Goal: Information Seeking & Learning: Understand process/instructions

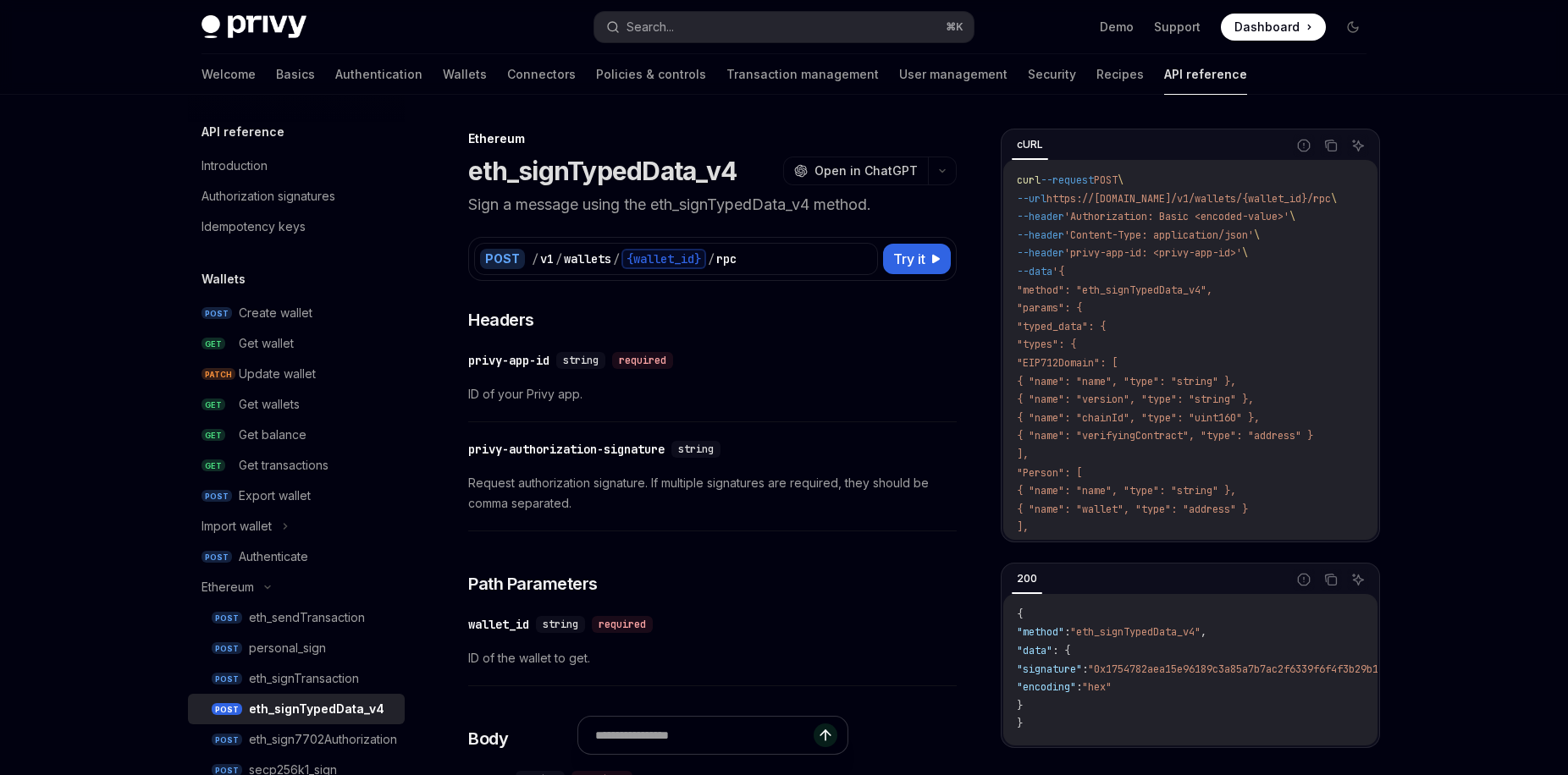
scroll to position [364, 0]
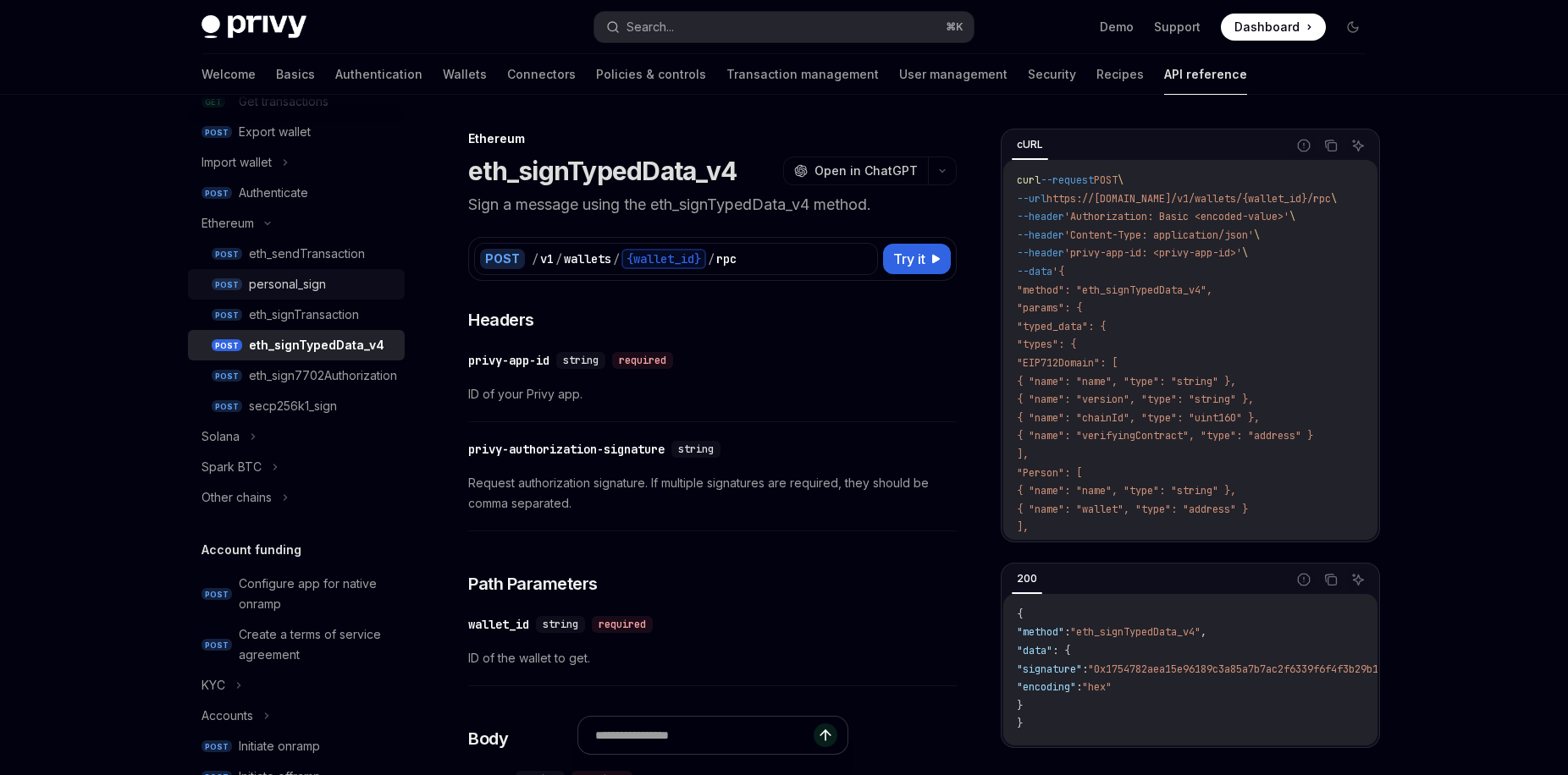
click at [333, 294] on div "personal_sign" at bounding box center [322, 285] width 146 height 20
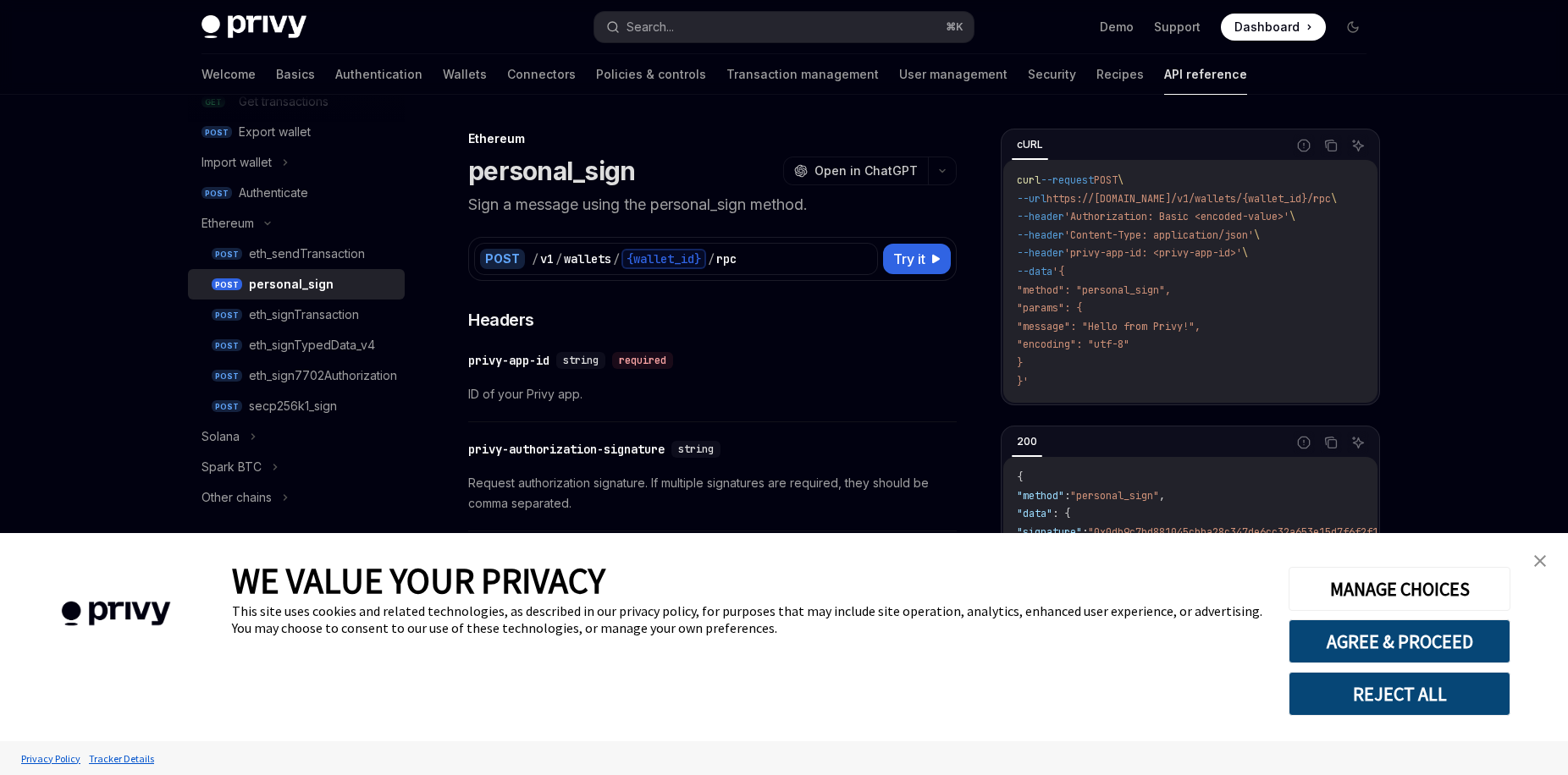
type textarea "*"
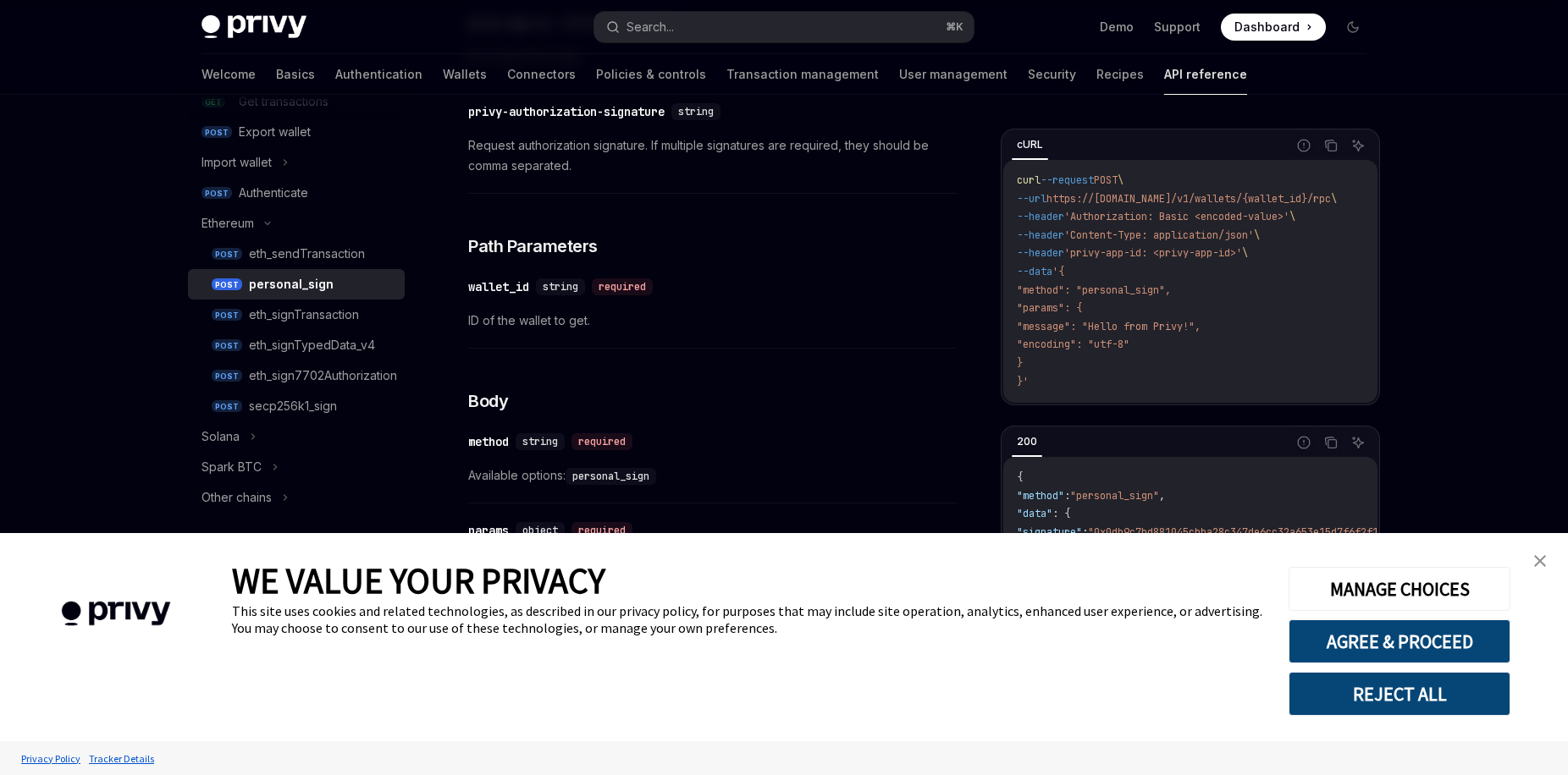
scroll to position [337, 0]
click at [1550, 562] on link "close banner" at bounding box center [1539, 561] width 34 height 34
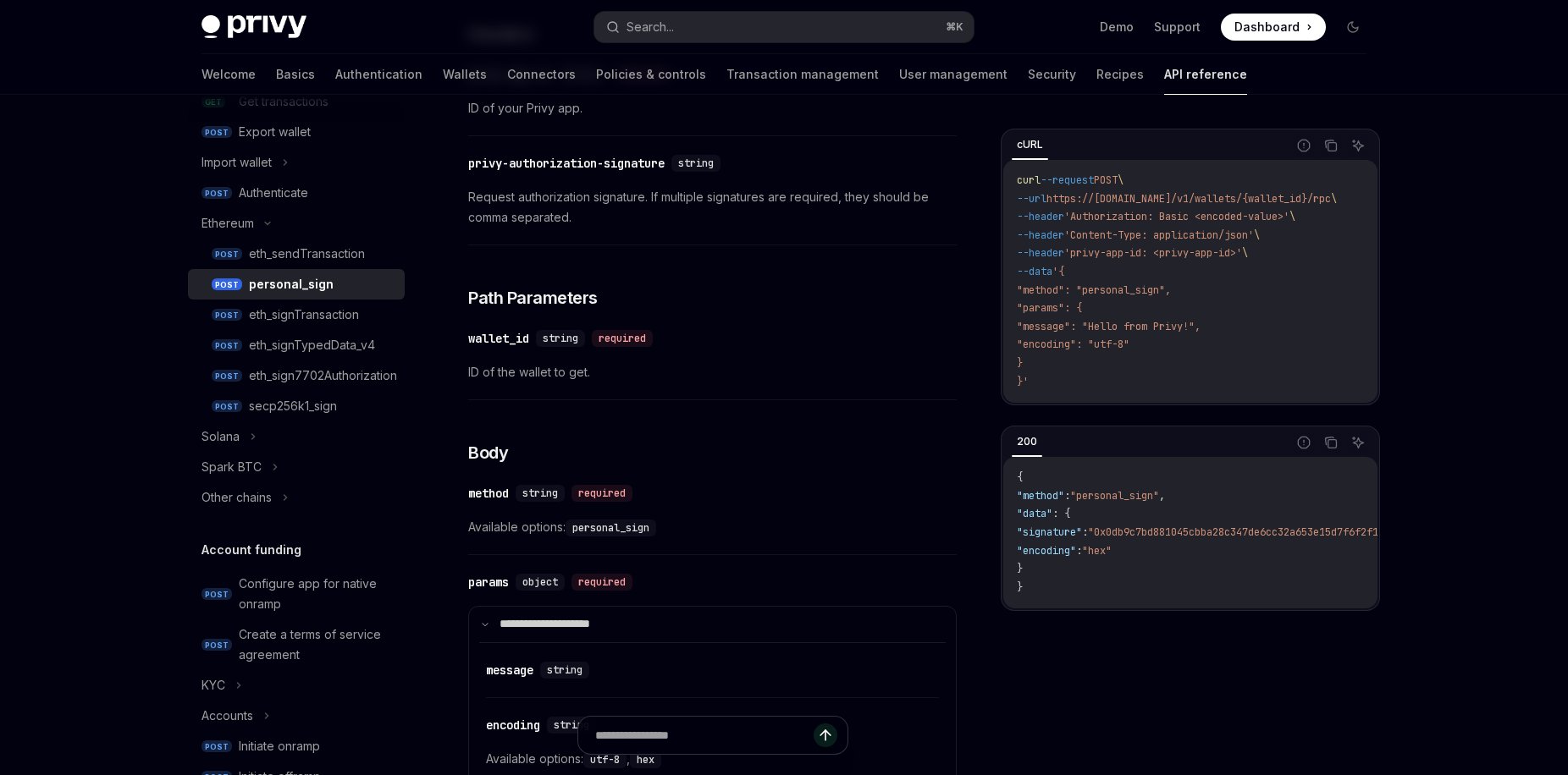
scroll to position [0, 0]
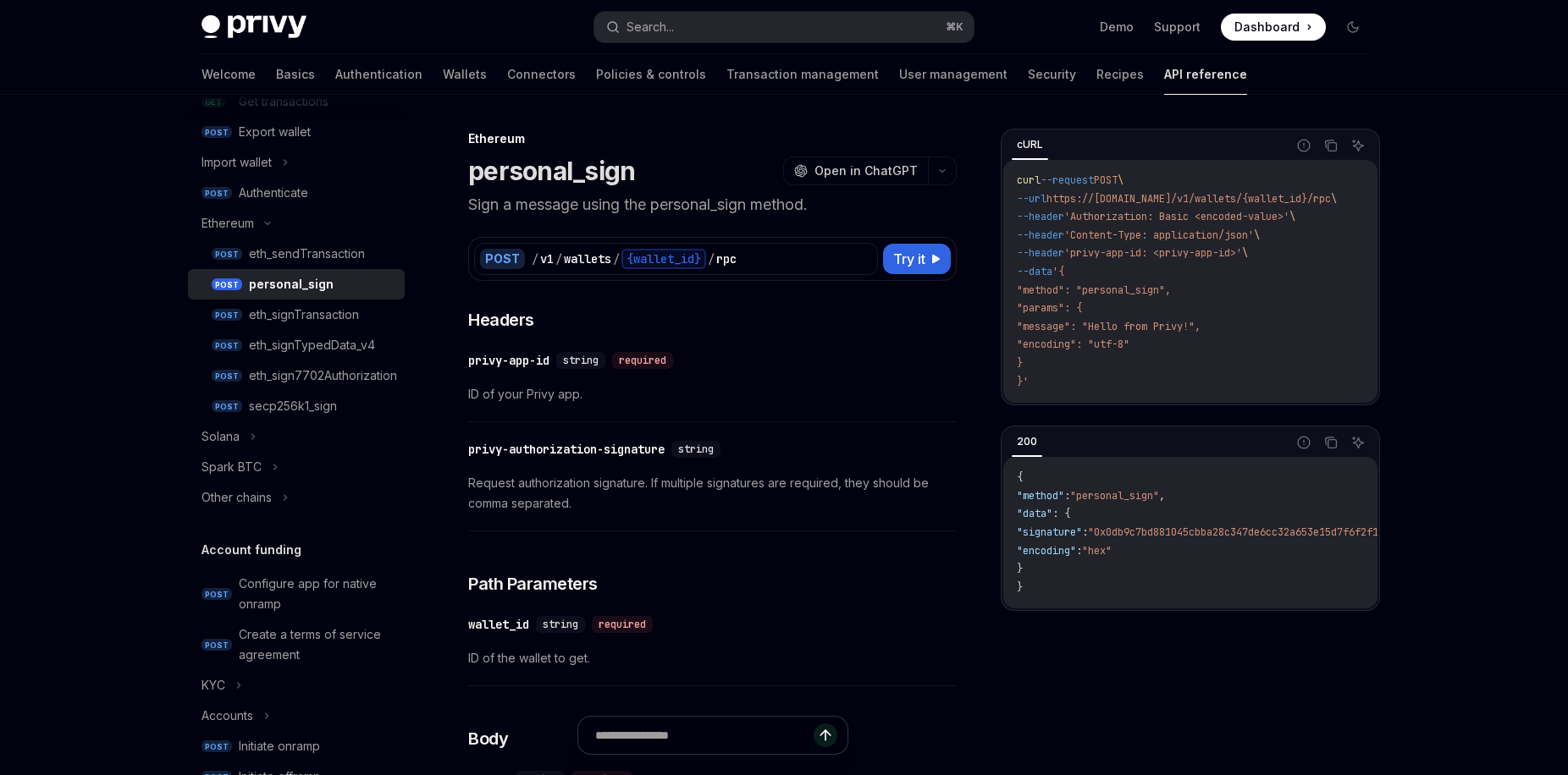
drag, startPoint x: 1048, startPoint y: 323, endPoint x: 1155, endPoint y: 339, distance: 108.2
click at [1155, 339] on code "curl --request POST \ --url https://[DOMAIN_NAME]/v1/wallets/{wallet_id}/rpc \ …" at bounding box center [1197, 281] width 360 height 219
click at [1129, 339] on span ""encoding": "utf-8"" at bounding box center [1073, 344] width 112 height 14
drag, startPoint x: 1174, startPoint y: 345, endPoint x: 1041, endPoint y: 327, distance: 134.2
click at [1041, 327] on code "curl --request POST \ --url https://[DOMAIN_NAME]/v1/wallets/{wallet_id}/rpc \ …" at bounding box center [1197, 281] width 360 height 219
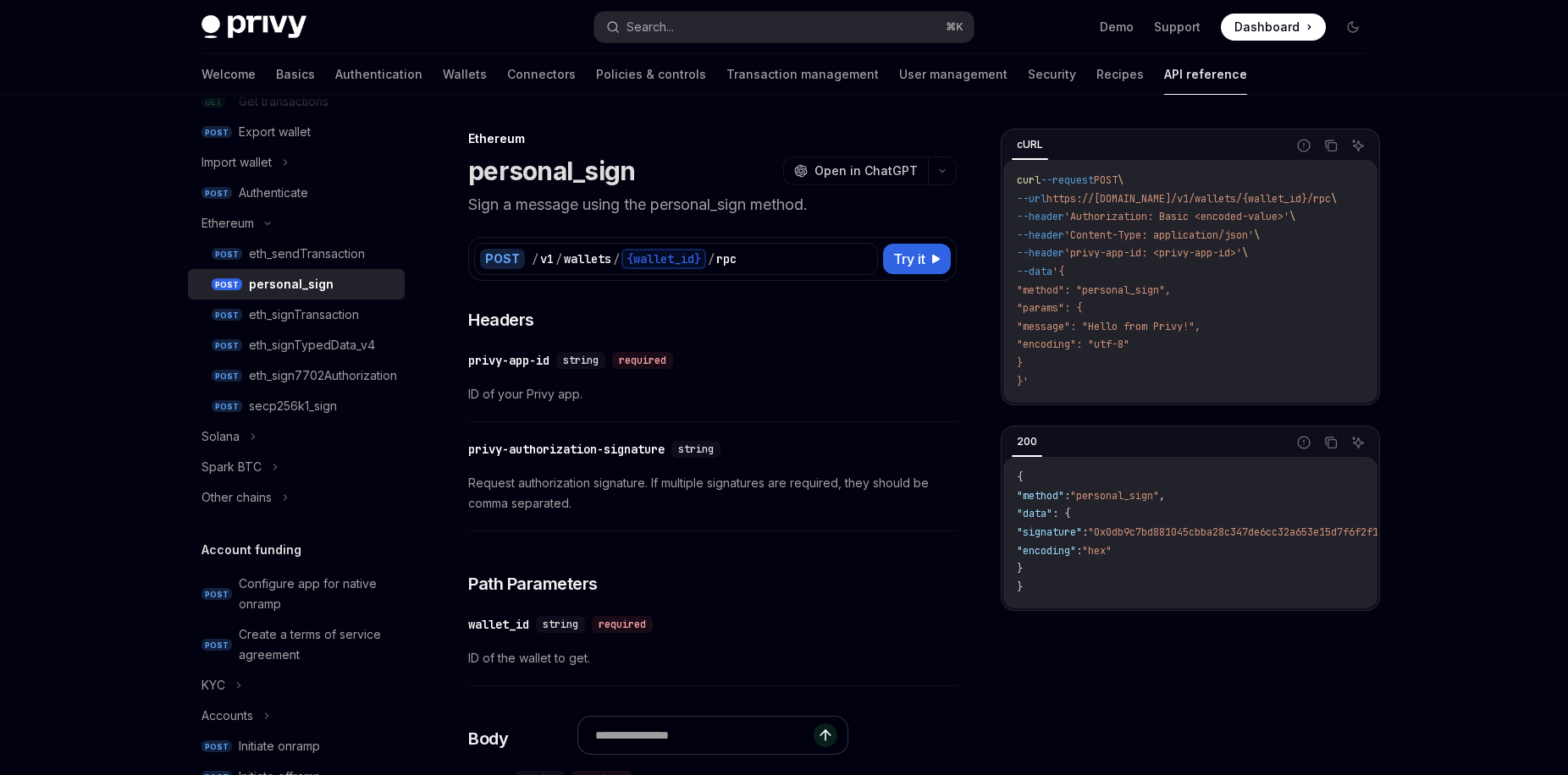
click at [1041, 327] on span ""message": "Hello from Privy!"," at bounding box center [1108, 326] width 183 height 14
drag, startPoint x: 1073, startPoint y: 332, endPoint x: 1167, endPoint y: 353, distance: 96.3
click at [1167, 353] on code "curl --request POST \ --url https://[DOMAIN_NAME]/v1/wallets/{wallet_id}/rpc \ …" at bounding box center [1197, 281] width 360 height 219
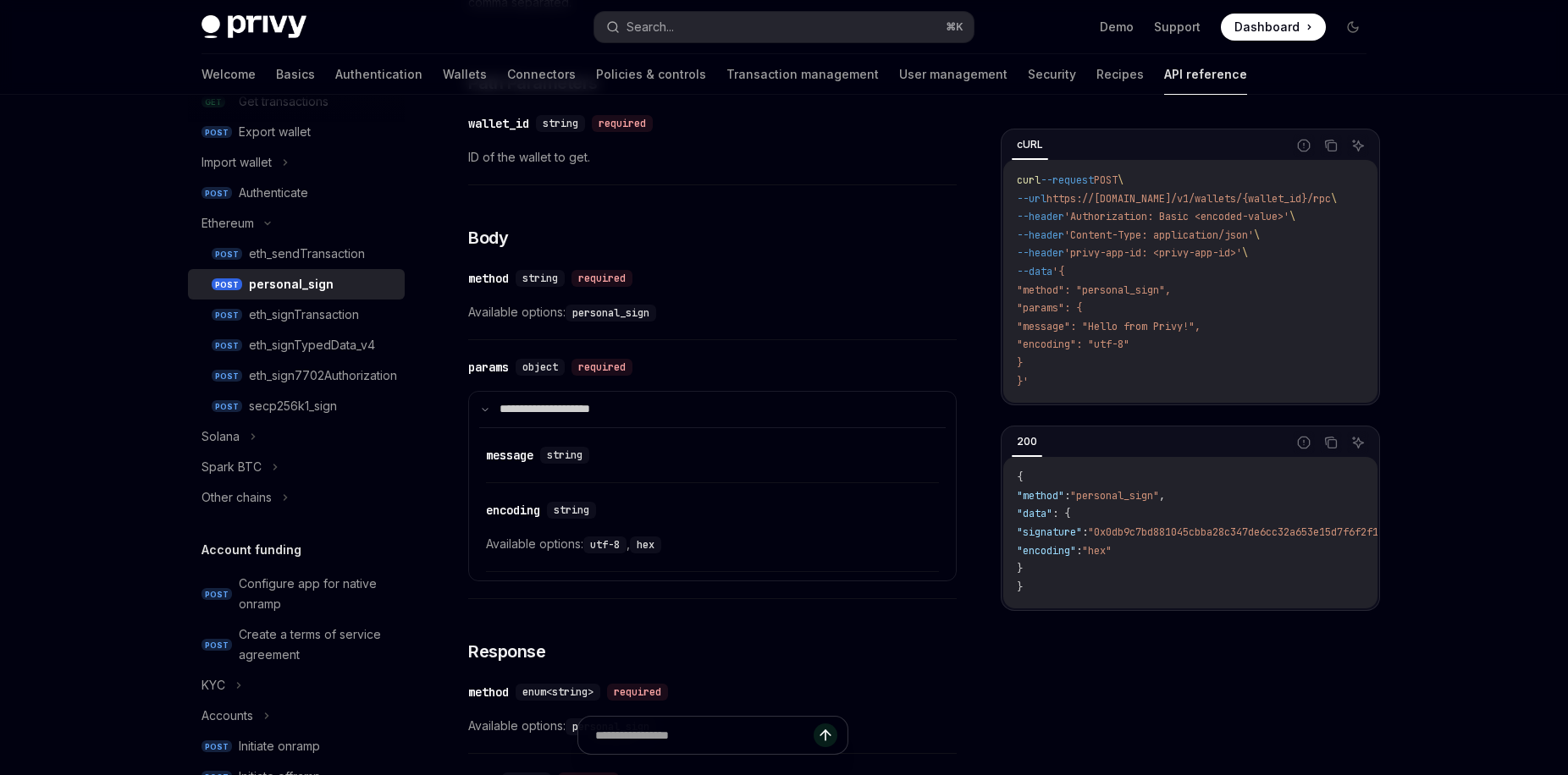
scroll to position [499, 0]
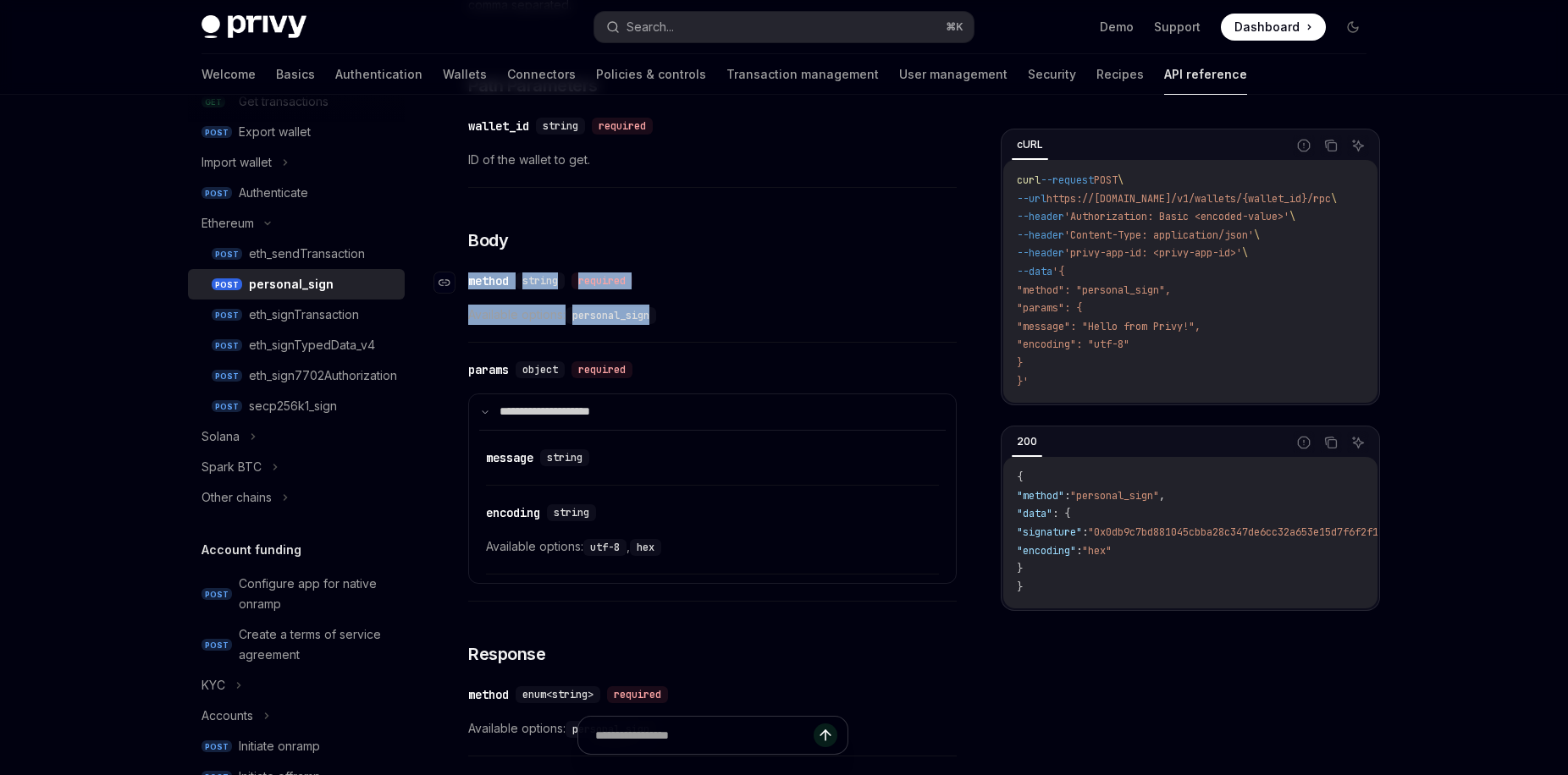
drag, startPoint x: 670, startPoint y: 316, endPoint x: 469, endPoint y: 277, distance: 204.7
click at [469, 277] on div "​ method string required Available options: personal_sign" at bounding box center [713, 302] width 489 height 80
click at [469, 277] on div "method" at bounding box center [489, 281] width 41 height 17
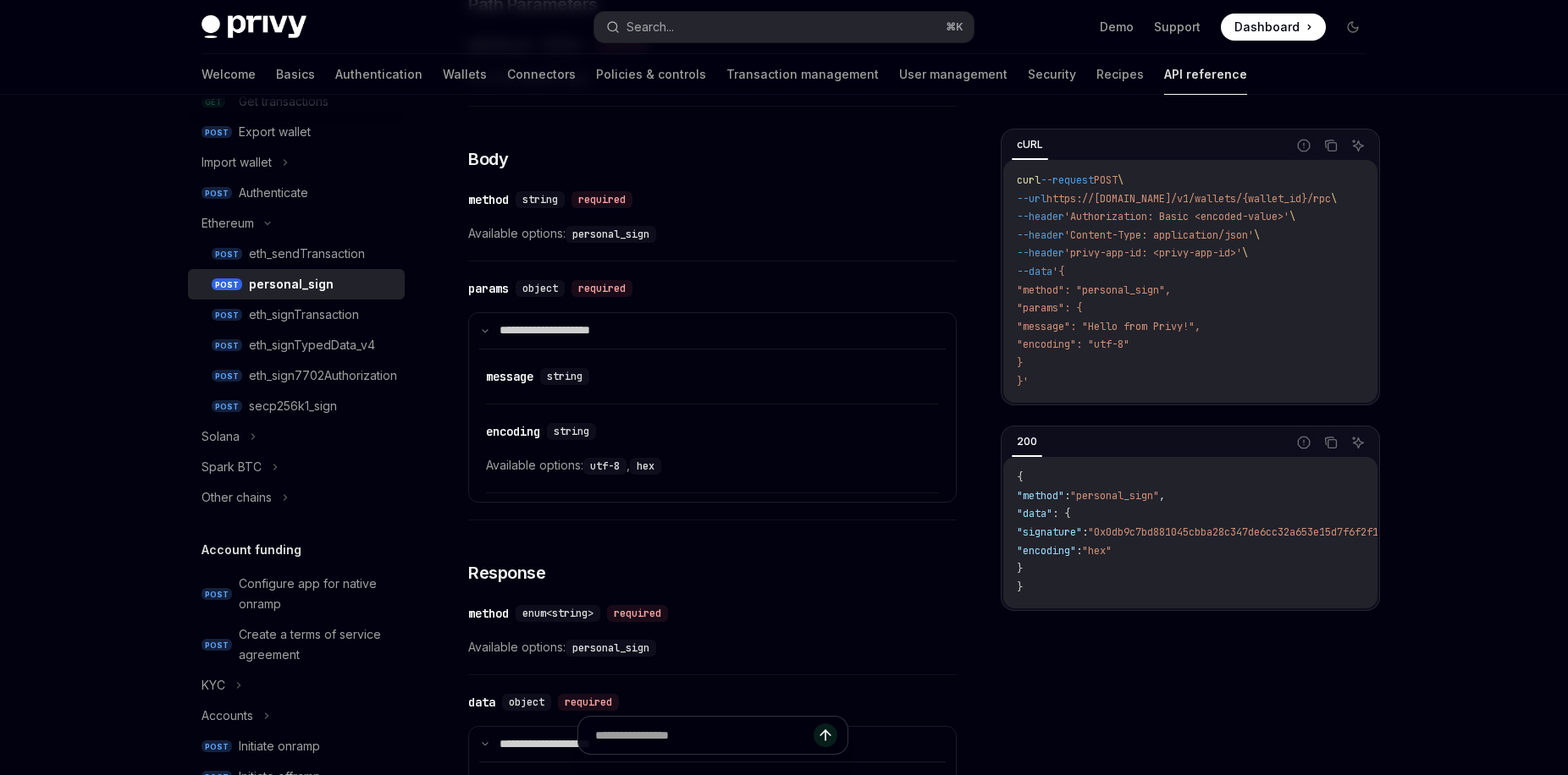
scroll to position [564, 0]
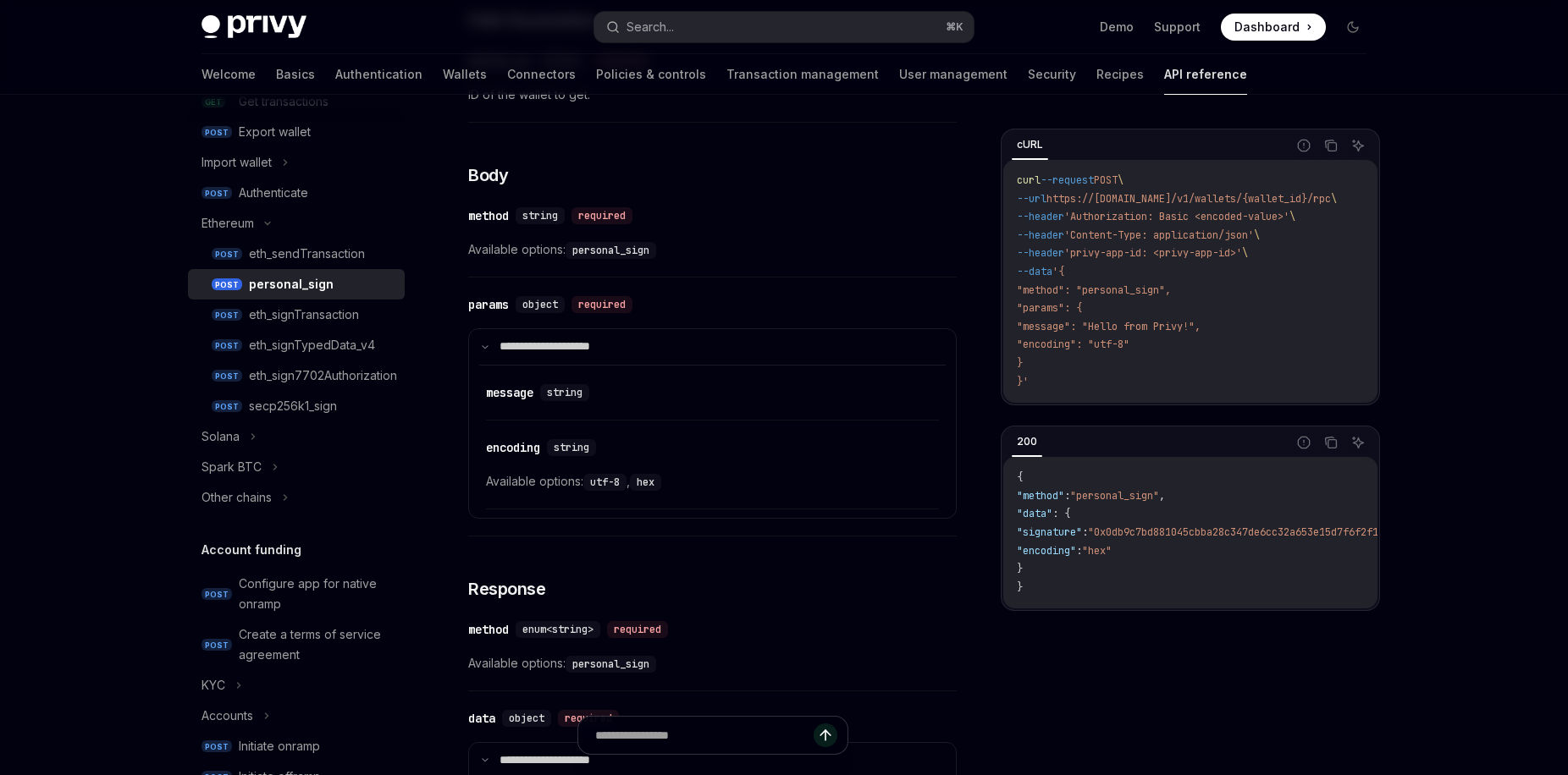
click at [651, 255] on span "Available options: personal_sign" at bounding box center [713, 250] width 489 height 20
drag, startPoint x: 653, startPoint y: 253, endPoint x: 466, endPoint y: 217, distance: 190.4
click at [468, 217] on div "​ method string required Available options: personal_sign" at bounding box center [713, 237] width 489 height 80
click at [628, 270] on div "​ method string required Available options: personal_sign" at bounding box center [713, 237] width 489 height 80
click at [648, 255] on code "personal_sign" at bounding box center [610, 251] width 90 height 17
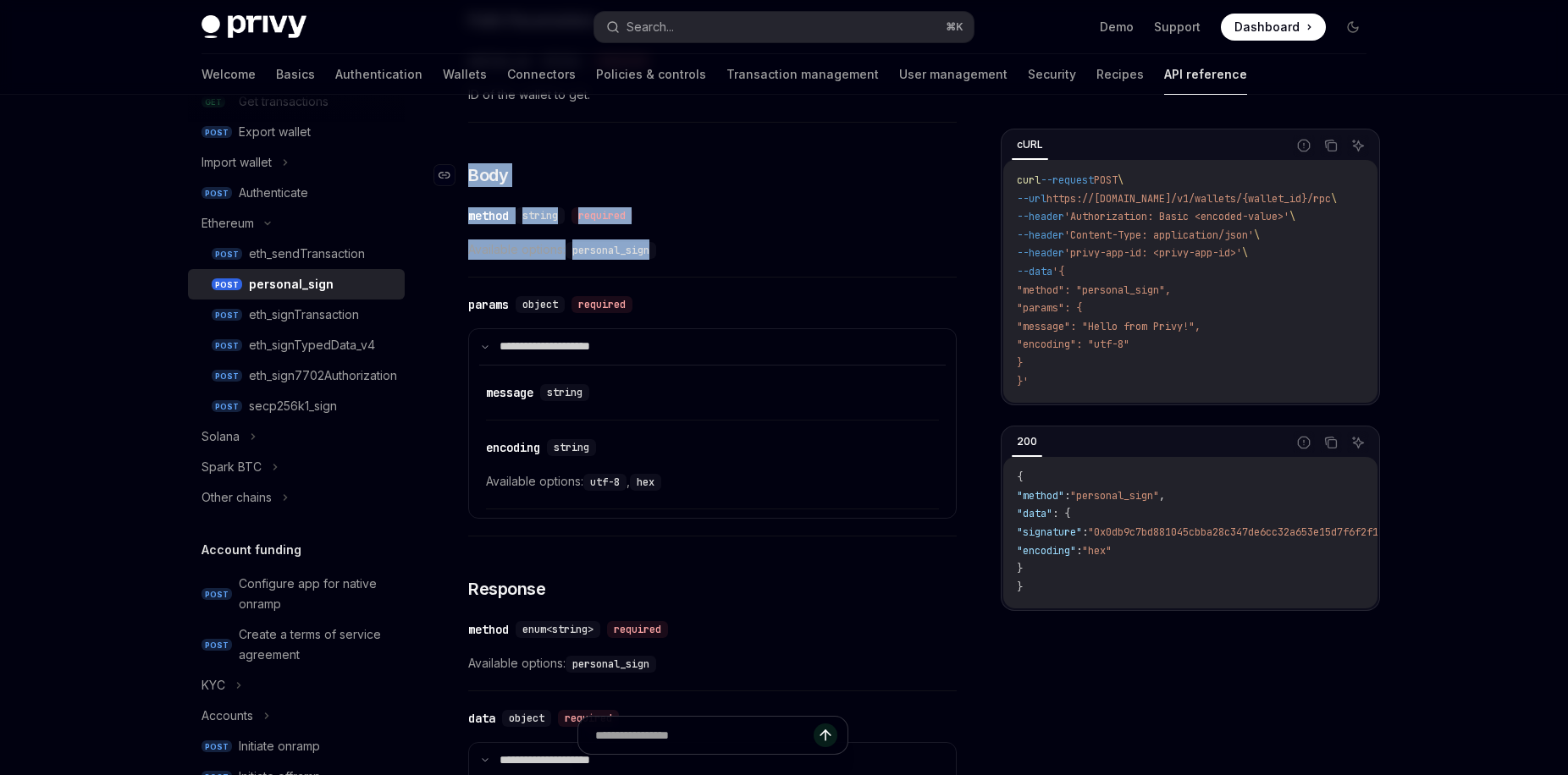
drag, startPoint x: 616, startPoint y: 238, endPoint x: 454, endPoint y: 182, distance: 171.4
click at [468, 181] on div "**********" at bounding box center [713, 347] width 489 height 1205
click at [643, 287] on div "**********" at bounding box center [713, 411] width 489 height 251
drag, startPoint x: 670, startPoint y: 260, endPoint x: 462, endPoint y: 226, distance: 210.8
click at [468, 226] on div "​ method string required Available options: personal_sign" at bounding box center [713, 237] width 489 height 80
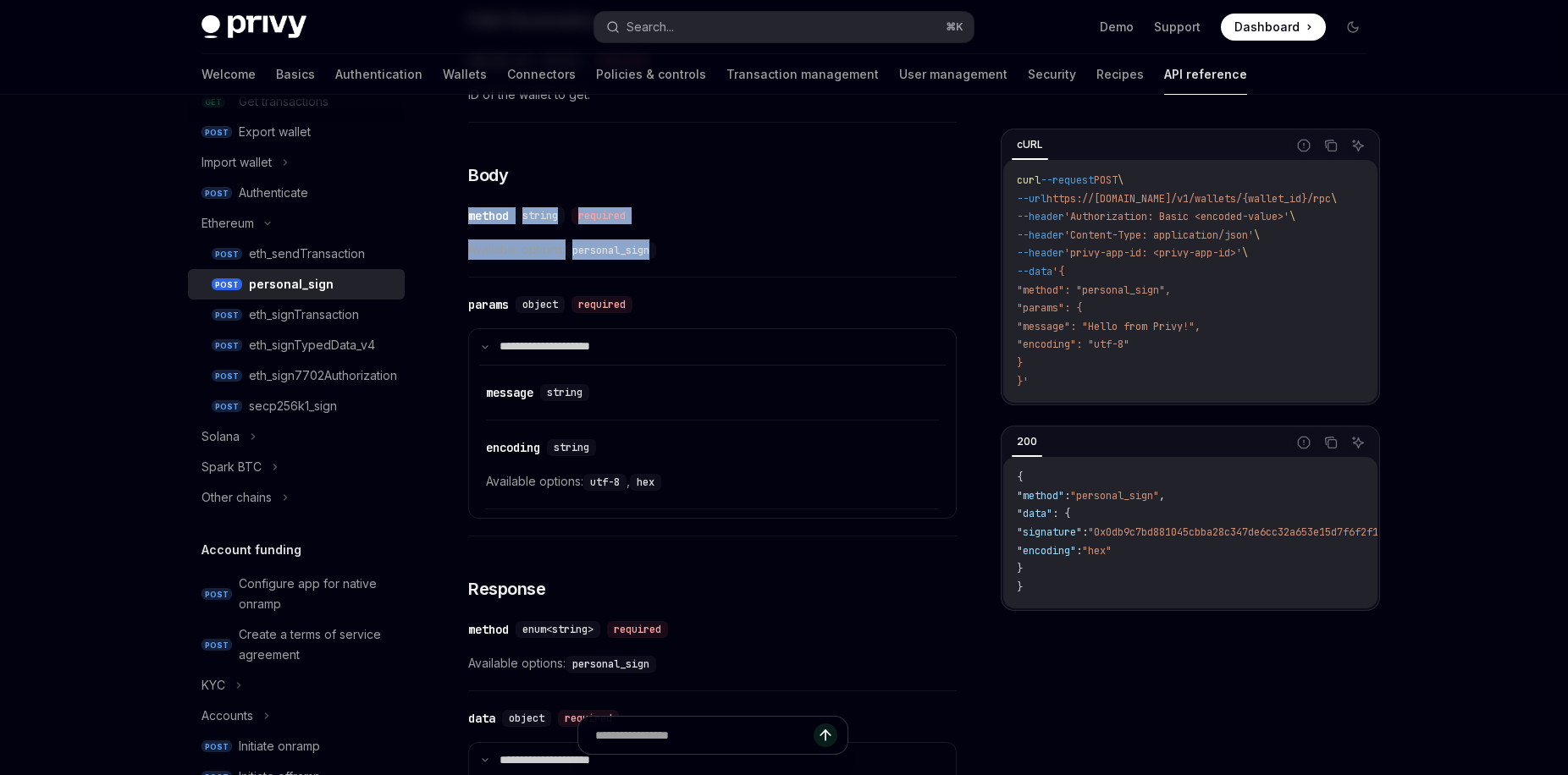
click at [647, 253] on code "personal_sign" at bounding box center [610, 251] width 90 height 17
drag, startPoint x: 686, startPoint y: 256, endPoint x: 462, endPoint y: 209, distance: 228.9
click at [468, 209] on div "​ method string required Available options: personal_sign" at bounding box center [713, 237] width 489 height 80
click at [638, 254] on code "personal_sign" at bounding box center [610, 251] width 90 height 17
